Goal: Task Accomplishment & Management: Use online tool/utility

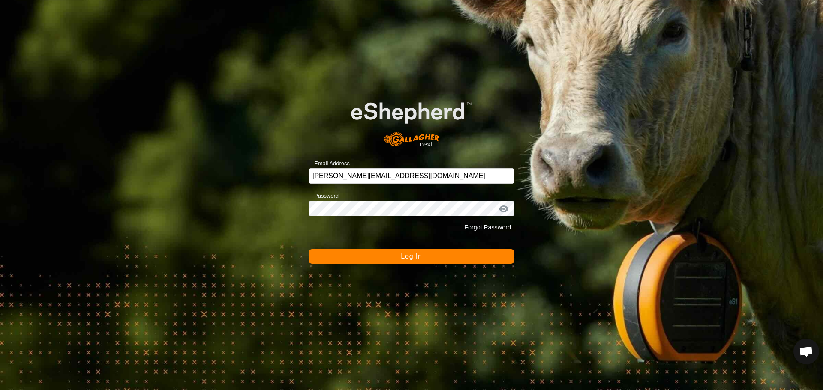
drag, startPoint x: 402, startPoint y: 245, endPoint x: 417, endPoint y: 259, distance: 20.6
click at [402, 245] on form "Email Address [PERSON_NAME][EMAIL_ADDRESS][DOMAIN_NAME] Password Forgot Passwor…" at bounding box center [412, 174] width 206 height 179
click at [421, 261] on button "Log In" at bounding box center [412, 256] width 206 height 15
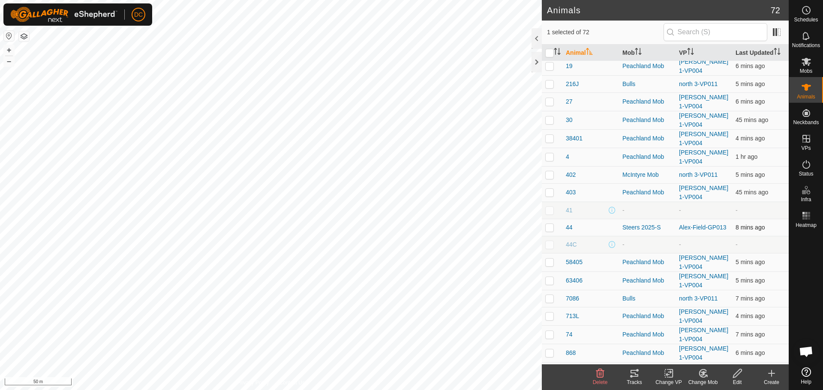
scroll to position [43, 0]
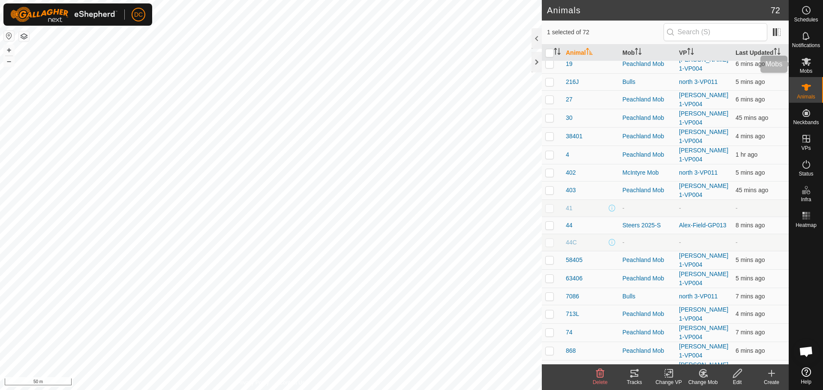
click at [807, 68] on es-mob-svg-icon at bounding box center [805, 62] width 15 height 14
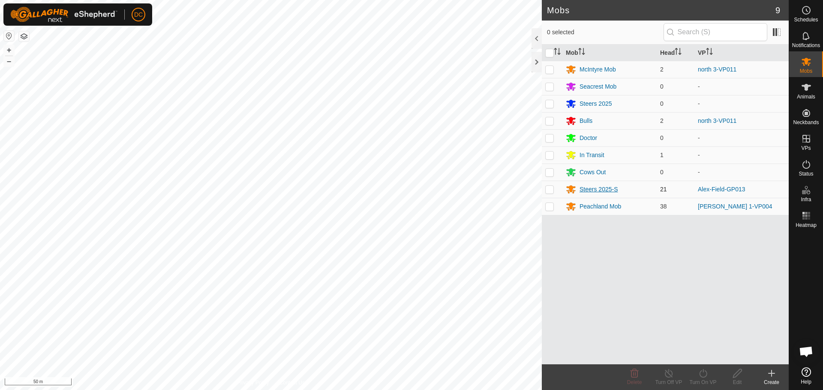
click at [600, 186] on div "Steers 2025-S" at bounding box center [598, 189] width 39 height 9
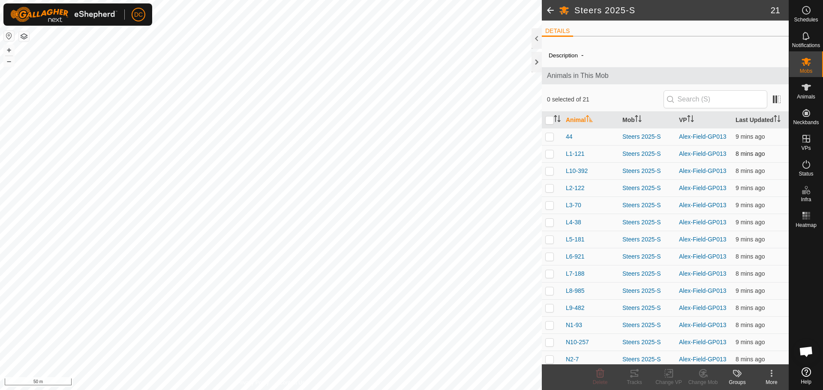
click at [551, 152] on p-checkbox at bounding box center [549, 153] width 9 height 7
checkbox input "true"
click at [550, 188] on p-checkbox at bounding box center [549, 188] width 9 height 7
checkbox input "true"
click at [549, 223] on p-checkbox at bounding box center [549, 222] width 9 height 7
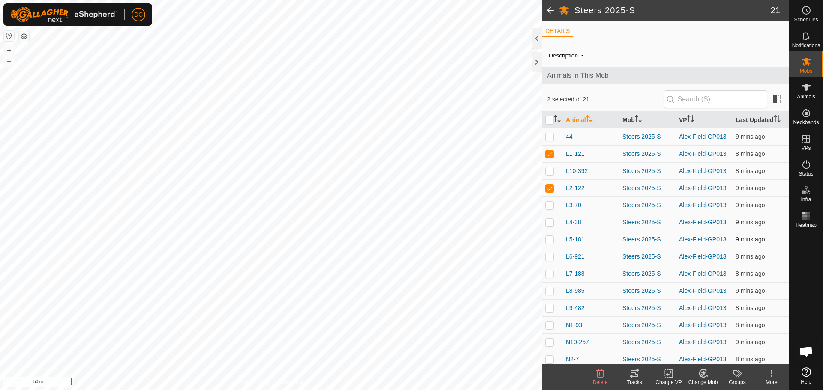
checkbox input "true"
click at [547, 259] on p-checkbox at bounding box center [549, 256] width 9 height 7
checkbox input "true"
click at [550, 295] on td at bounding box center [552, 290] width 21 height 17
checkbox input "true"
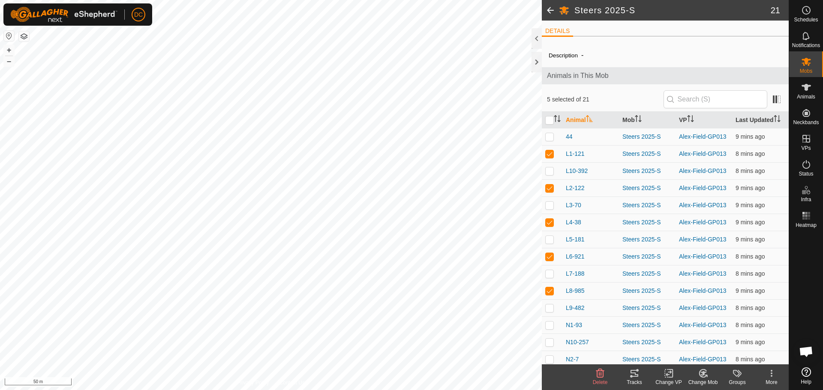
click at [632, 375] on icon at bounding box center [634, 374] width 10 height 10
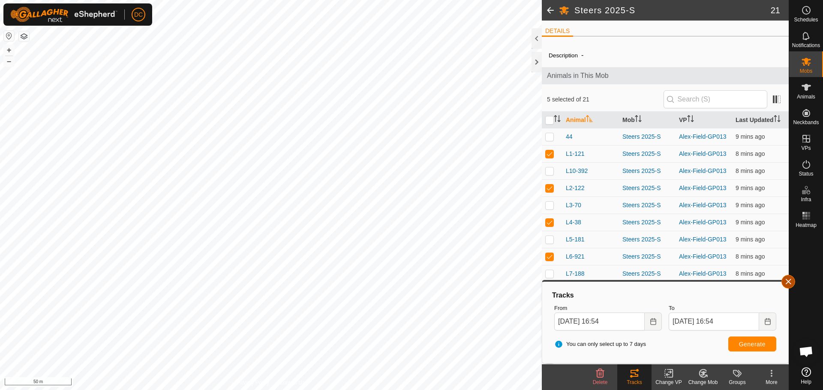
click at [789, 284] on button "button" at bounding box center [788, 282] width 14 height 14
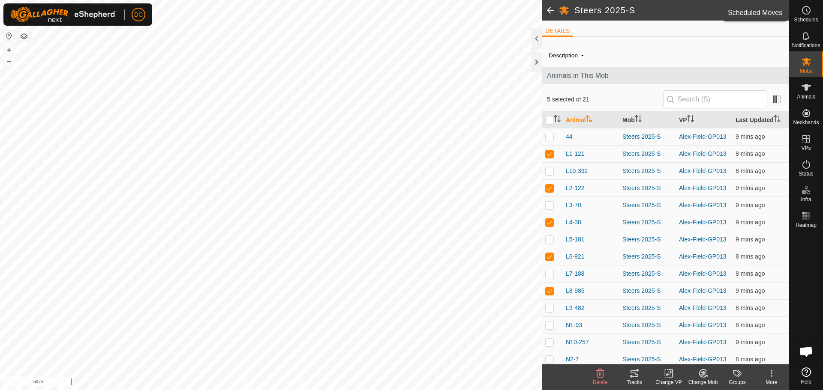
click at [804, 15] on icon at bounding box center [806, 10] width 10 height 10
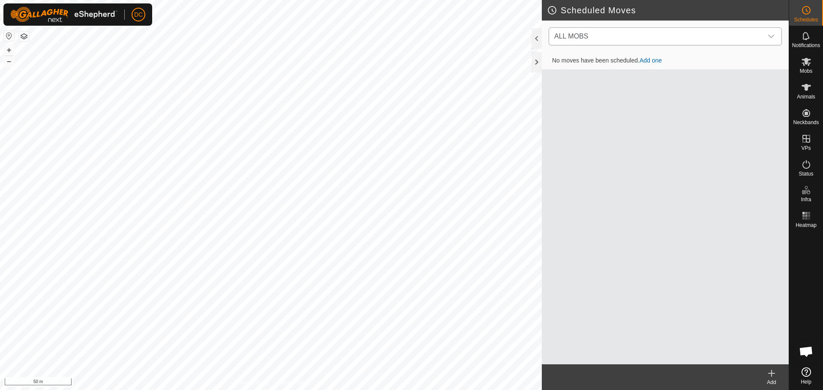
click at [714, 36] on span "ALL MOBS" at bounding box center [657, 36] width 212 height 17
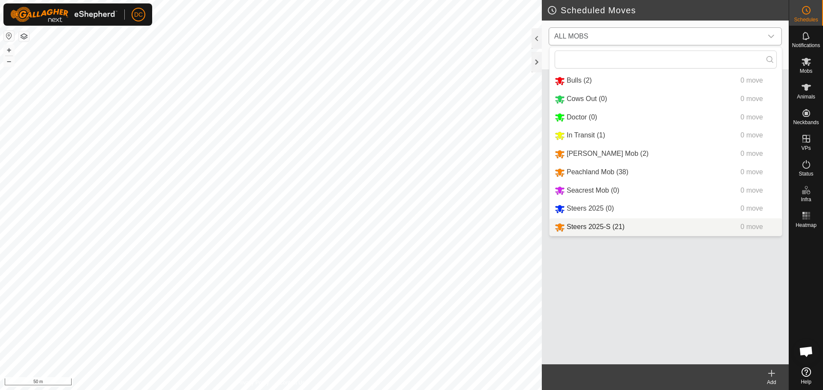
click at [608, 227] on li "Steers 2025-S (21) 0 move" at bounding box center [665, 228] width 232 height 18
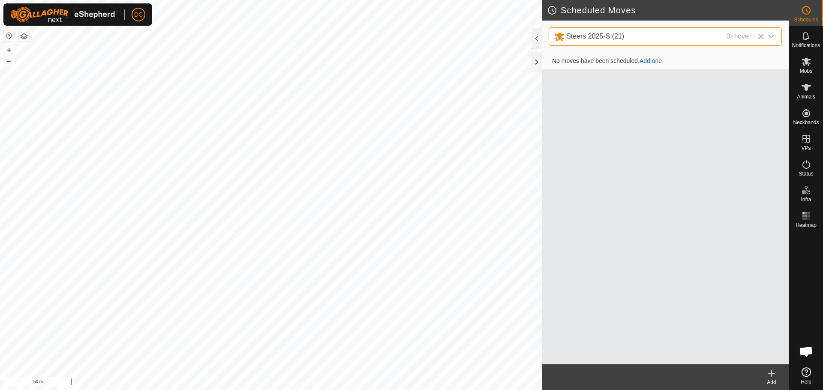
click at [771, 374] on icon at bounding box center [771, 374] width 6 height 0
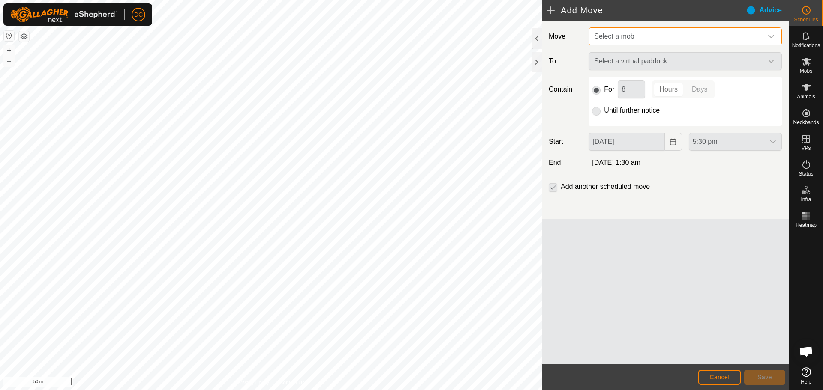
click at [638, 36] on span "Select a mob" at bounding box center [677, 36] width 172 height 17
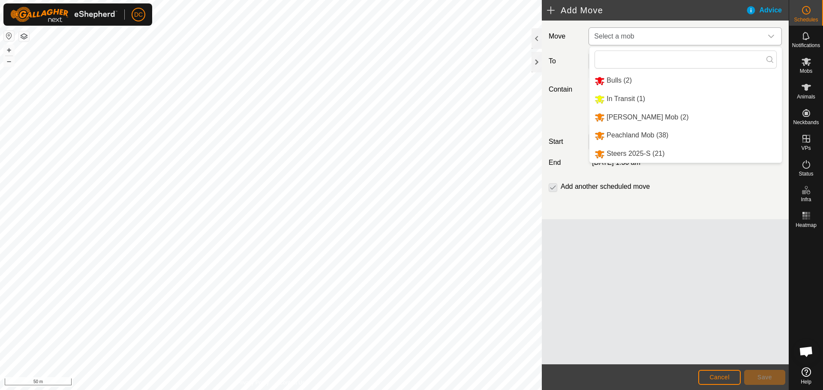
click at [628, 151] on li "Steers 2025-S (21)" at bounding box center [685, 154] width 192 height 18
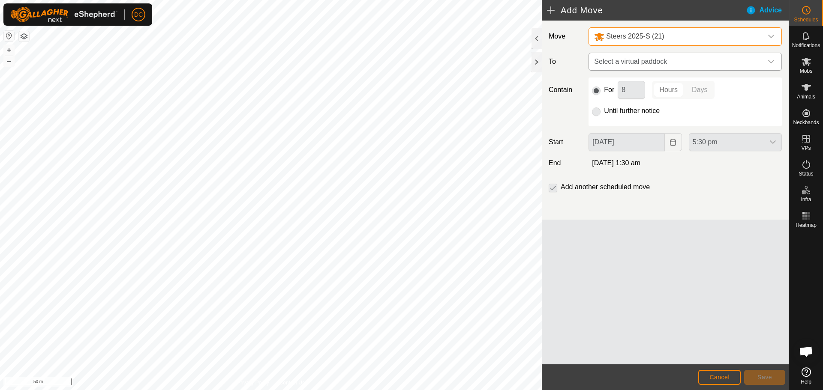
click at [614, 58] on span "Select a virtual paddock" at bounding box center [677, 61] width 172 height 17
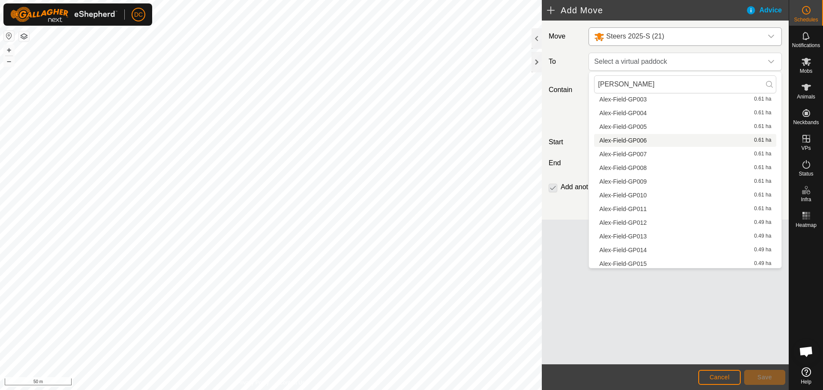
scroll to position [86, 0]
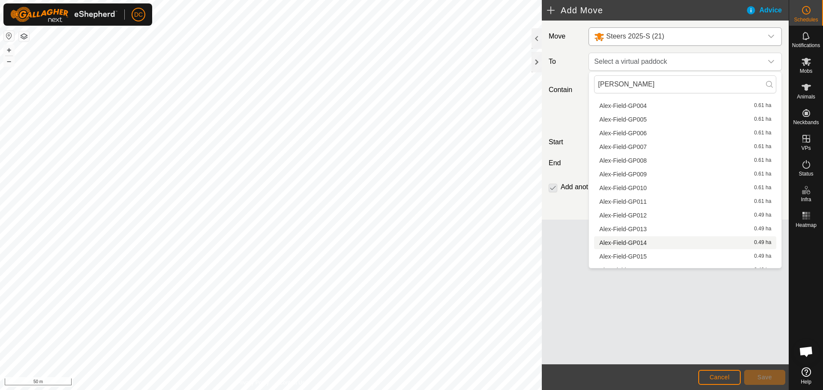
type input "[PERSON_NAME]"
click at [633, 242] on span "Alex-Field-GP014" at bounding box center [623, 243] width 48 height 6
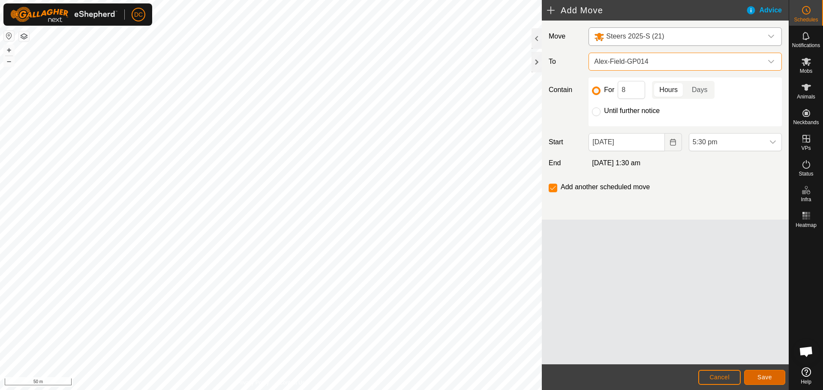
click at [764, 376] on span "Save" at bounding box center [764, 377] width 15 height 7
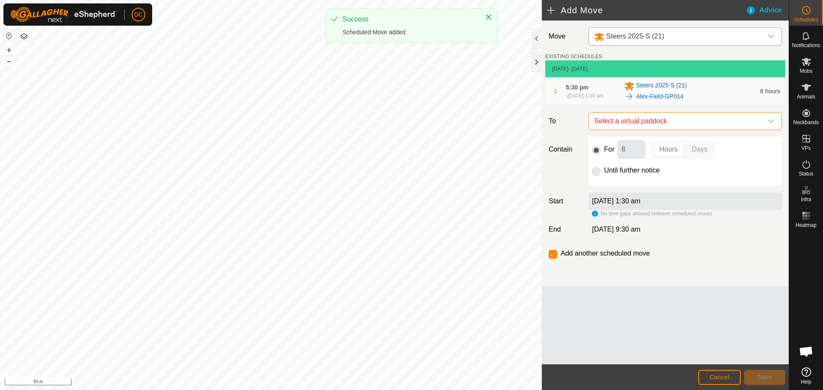
click at [675, 124] on span "Select a virtual paddock" at bounding box center [677, 121] width 172 height 17
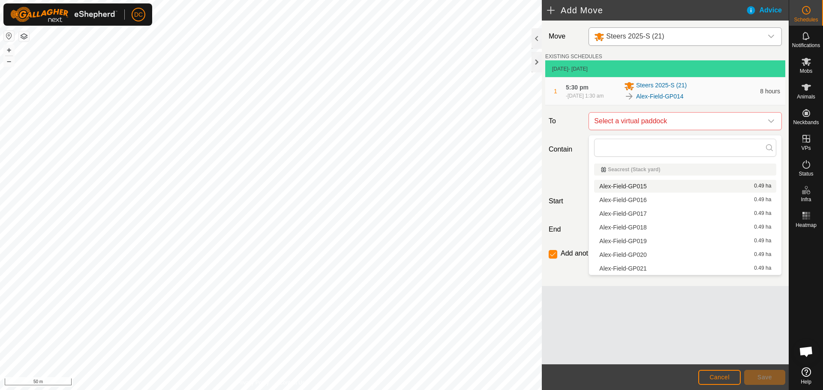
click at [658, 184] on div "Alex-Field-GP015 0.49 ha" at bounding box center [685, 186] width 172 height 6
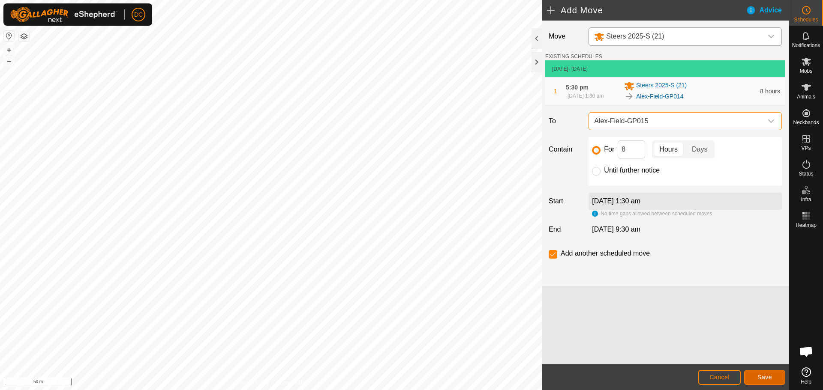
click at [763, 378] on span "Save" at bounding box center [764, 377] width 15 height 7
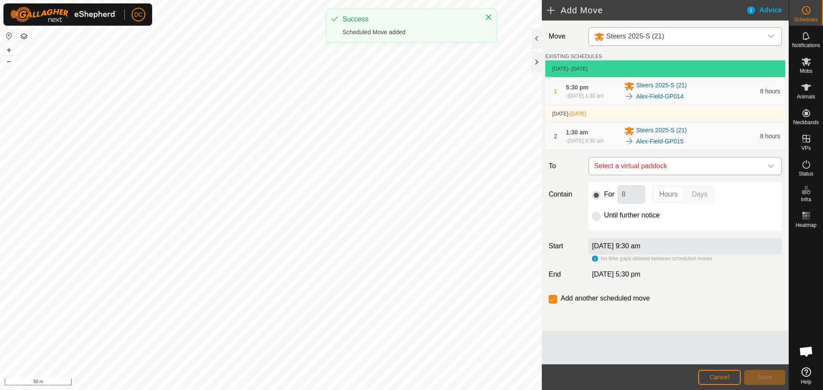
click at [651, 174] on span "Select a virtual paddock" at bounding box center [677, 166] width 172 height 17
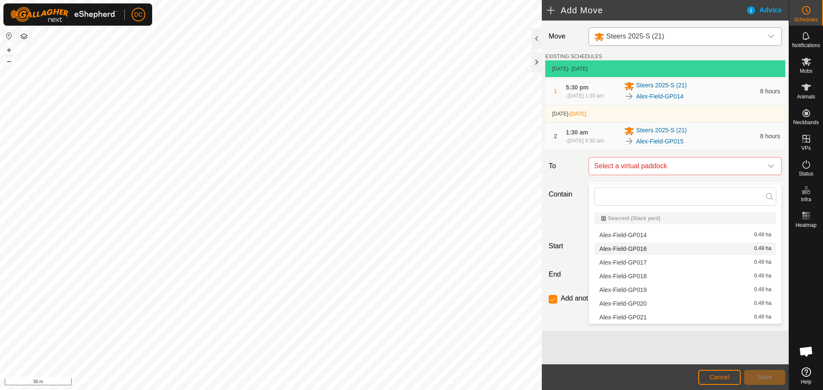
click at [647, 248] on li "[PERSON_NAME]-Field-GP016 0.49 ha" at bounding box center [685, 249] width 182 height 13
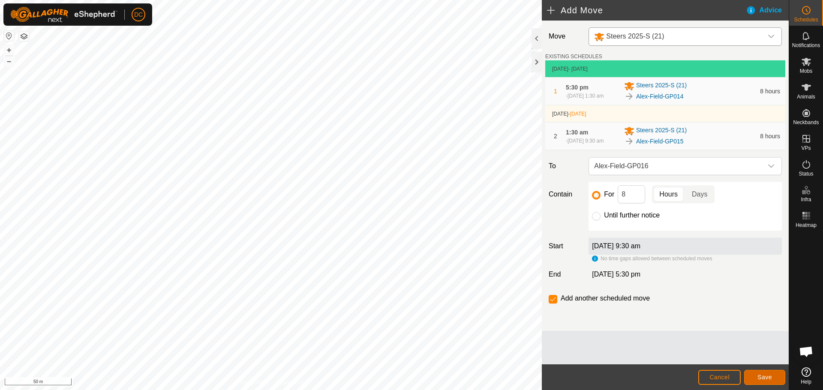
click at [761, 376] on span "Save" at bounding box center [764, 377] width 15 height 7
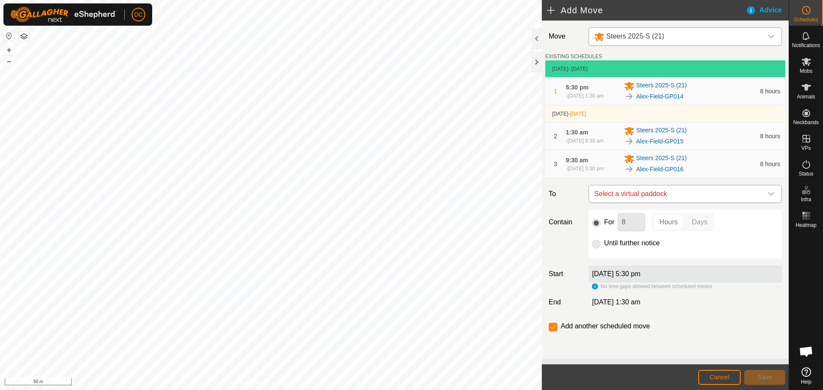
click at [636, 203] on span "Select a virtual paddock" at bounding box center [677, 194] width 172 height 17
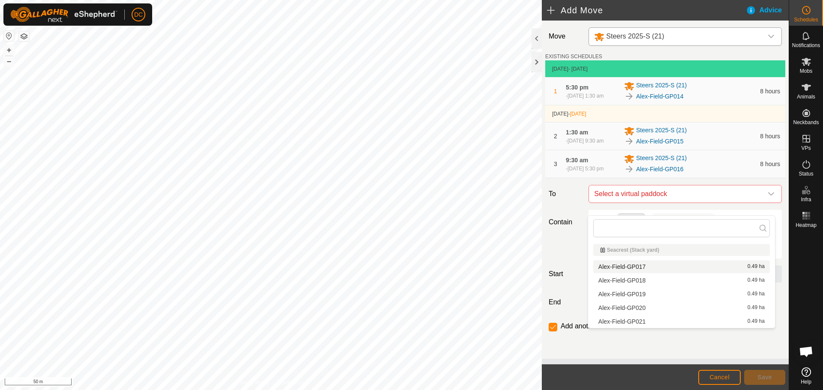
click at [651, 264] on li "Alex-Field-GP017 0.49 ha" at bounding box center [681, 267] width 177 height 13
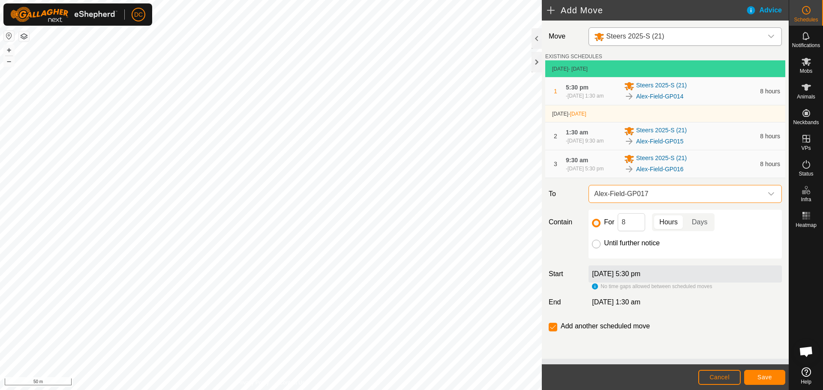
click at [595, 249] on input "Until further notice" at bounding box center [596, 244] width 9 height 9
radio input "true"
checkbox input "false"
click at [771, 374] on span "Save" at bounding box center [764, 377] width 15 height 7
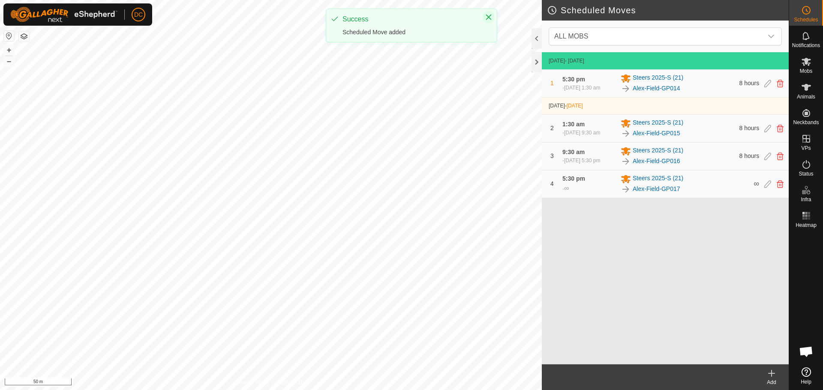
click at [490, 18] on icon "Close" at bounding box center [489, 18] width 6 height 6
